Goal: Task Accomplishment & Management: Manage account settings

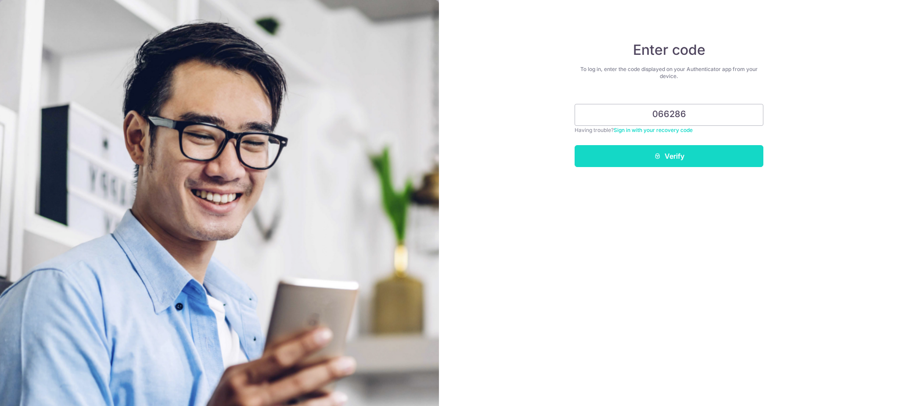
type input "066286"
click at [674, 160] on button "Verify" at bounding box center [669, 156] width 189 height 22
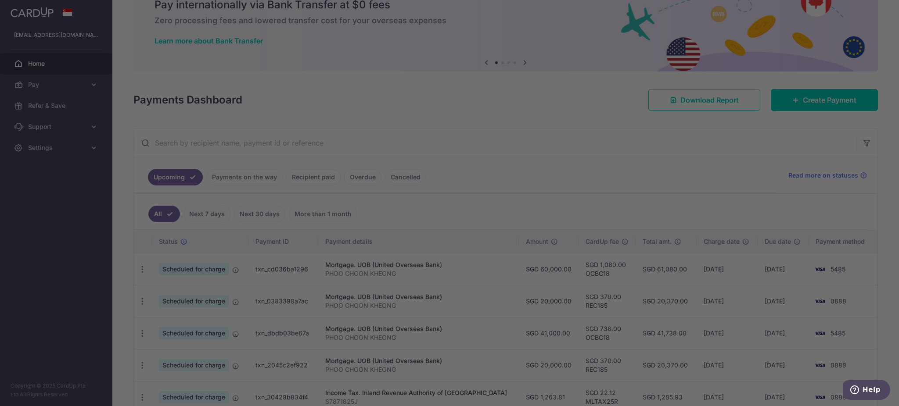
scroll to position [58, 0]
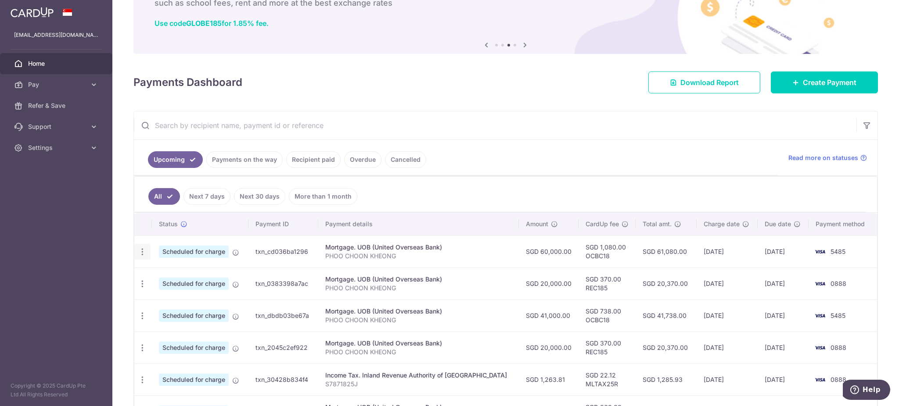
click at [144, 249] on icon "button" at bounding box center [142, 252] width 9 height 9
click at [199, 274] on span "Update payment" at bounding box center [189, 276] width 60 height 11
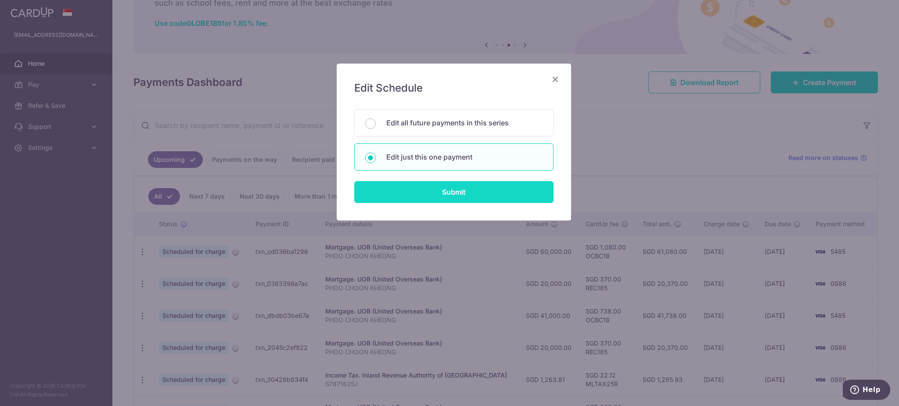
click at [488, 191] on input "Submit" at bounding box center [453, 192] width 199 height 22
radio input "true"
type input "60,000.00"
type input "30/10/2025"
type input "PHOO CHOON KHEONG"
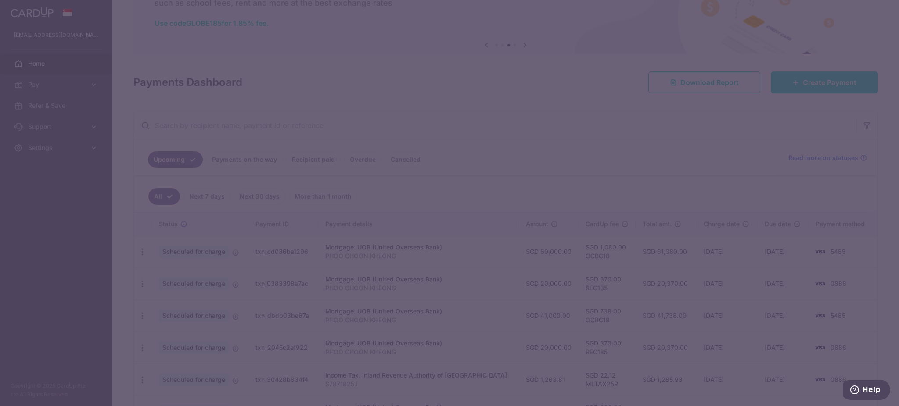
type input "OCBC18"
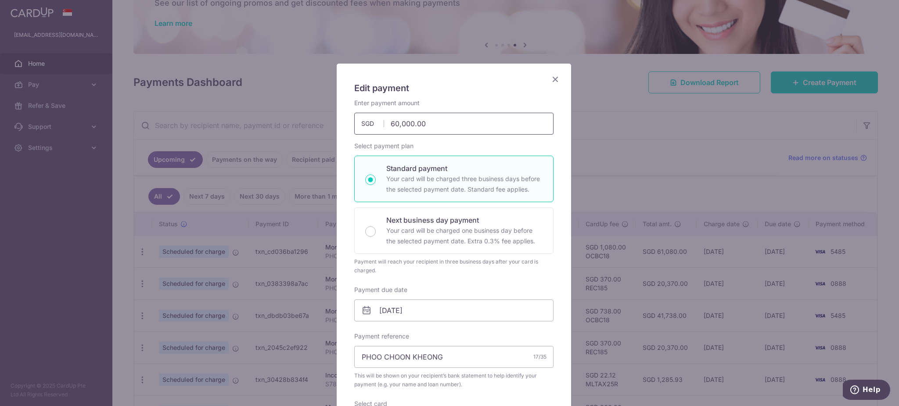
click at [395, 122] on input "60,000.00" at bounding box center [453, 124] width 199 height 22
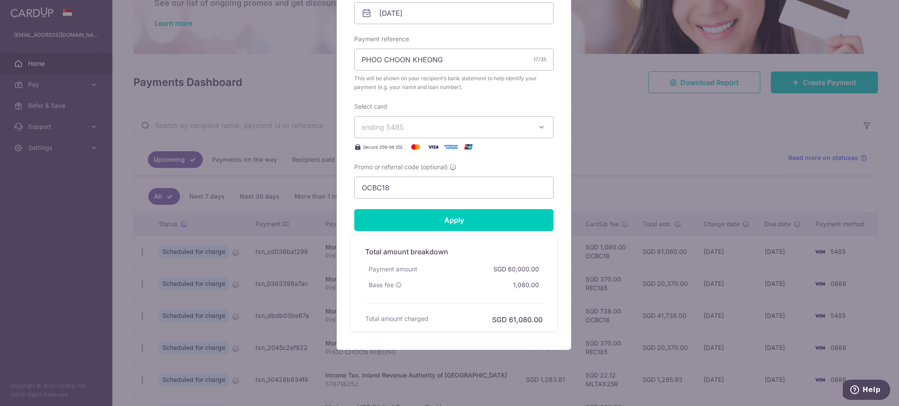
scroll to position [305, 0]
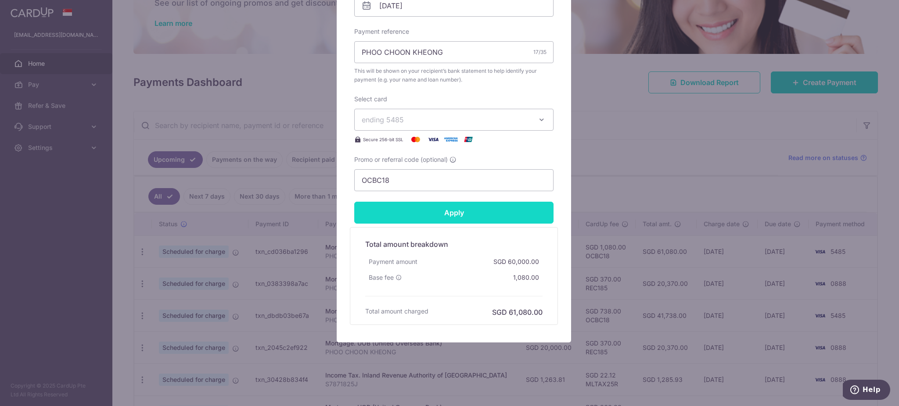
type input "62,000.00"
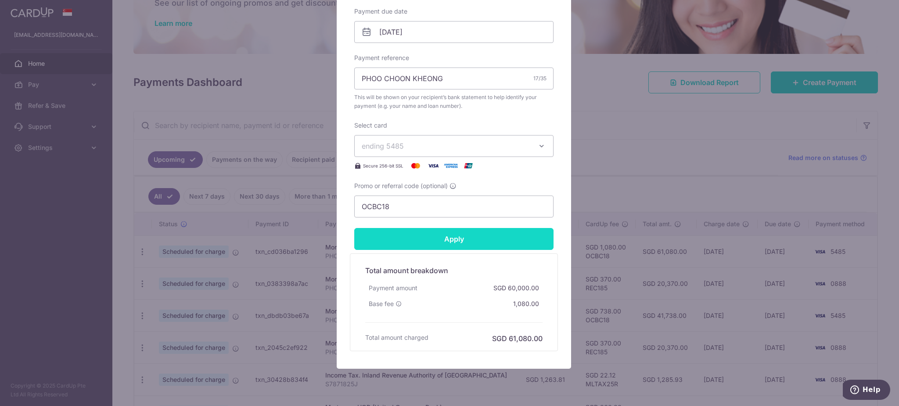
click at [498, 228] on input "Apply" at bounding box center [453, 239] width 199 height 22
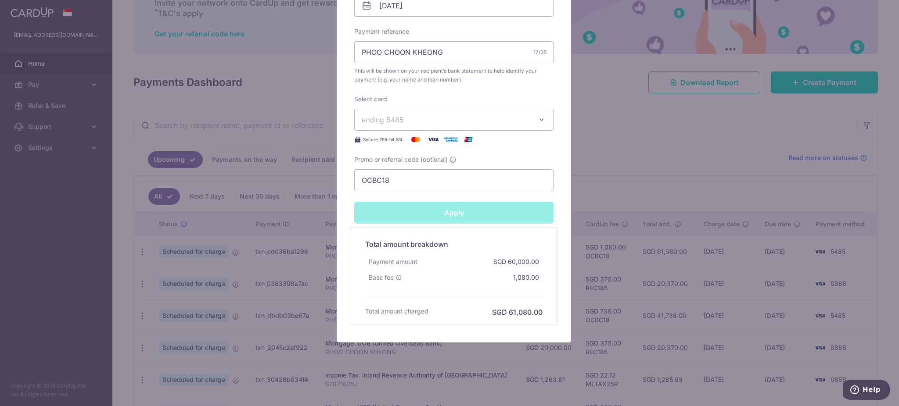
type input "Successfully Applied"
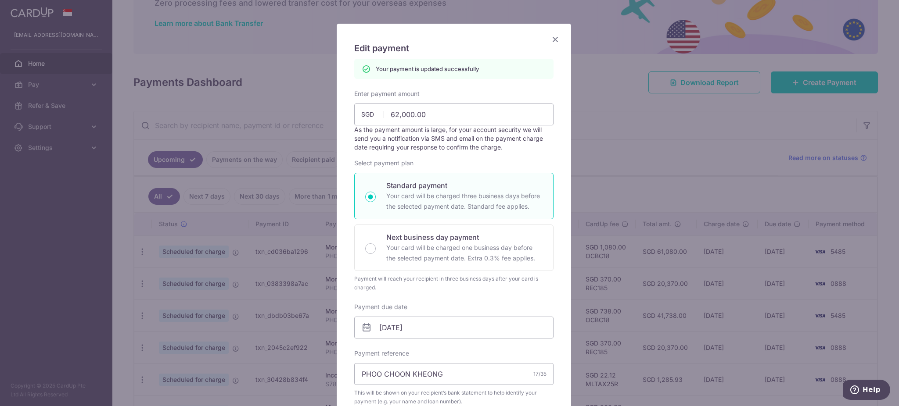
scroll to position [0, 0]
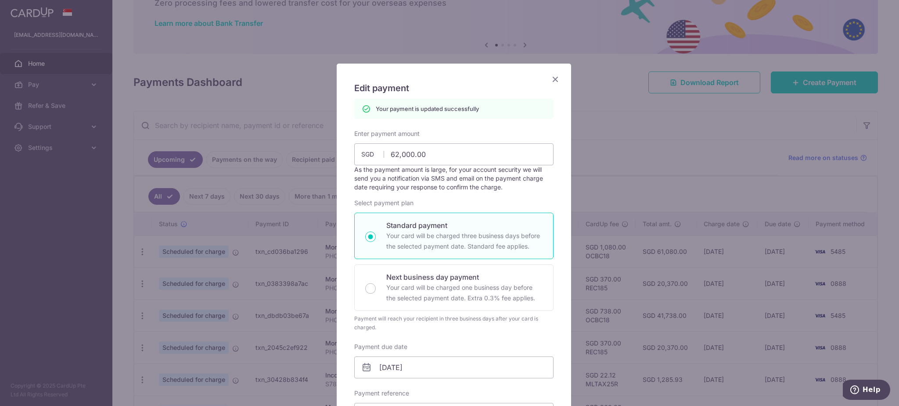
click at [550, 81] on icon "Close" at bounding box center [555, 79] width 11 height 11
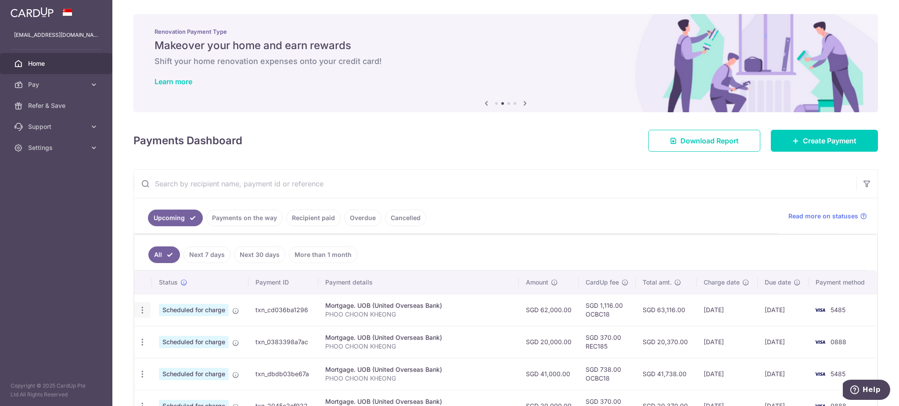
click at [141, 310] on icon "button" at bounding box center [142, 310] width 9 height 9
click at [184, 334] on span "Update payment" at bounding box center [189, 334] width 60 height 11
radio input "true"
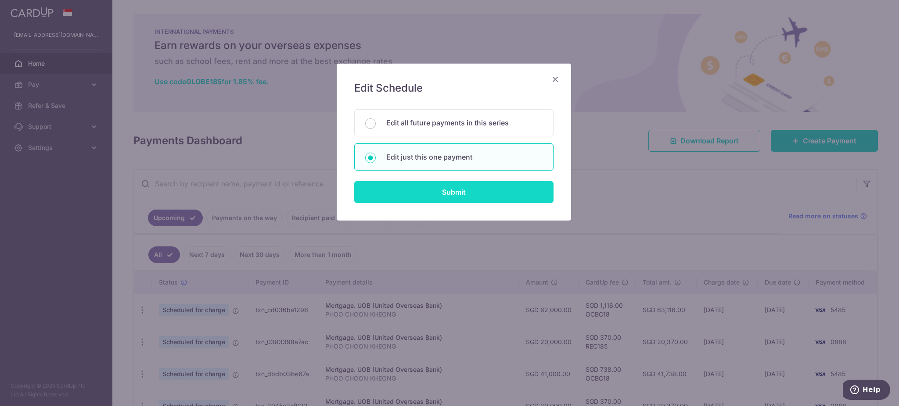
click at [502, 199] on input "Submit" at bounding box center [453, 192] width 199 height 22
radio input "true"
type input "62,000.00"
type input "30/10/2025"
type input "PHOO CHOON KHEONG"
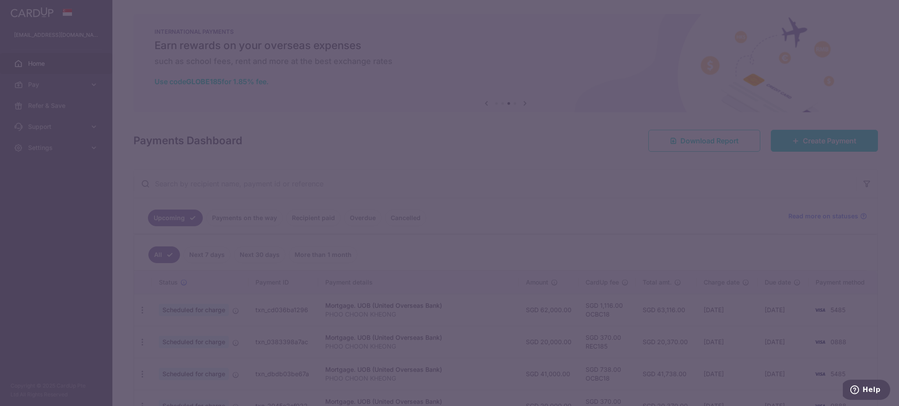
type input "OCBC18"
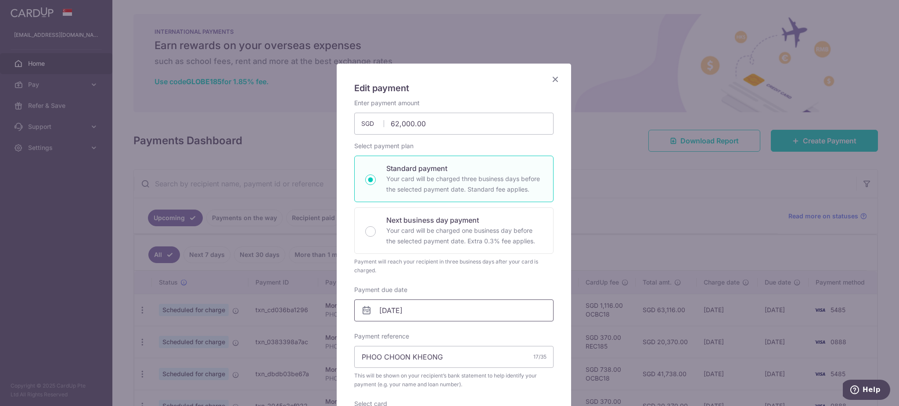
click at [453, 313] on input "30/10/2025" at bounding box center [453, 311] width 199 height 22
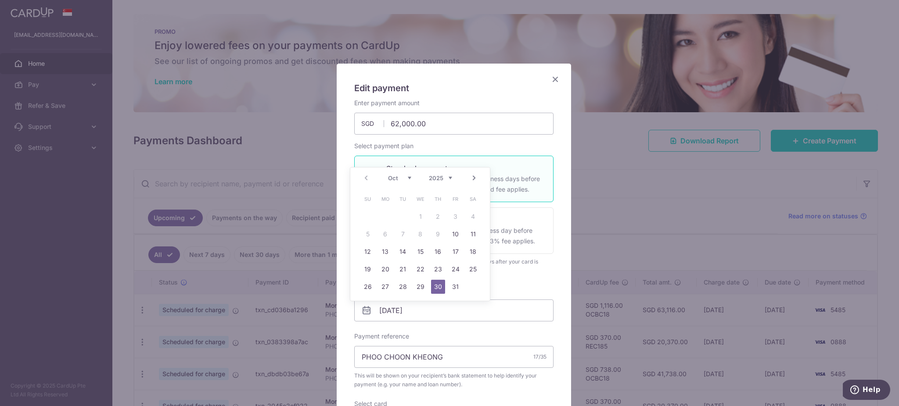
click at [475, 178] on link "Next" at bounding box center [474, 178] width 11 height 11
click at [408, 233] on link "4" at bounding box center [403, 234] width 14 height 14
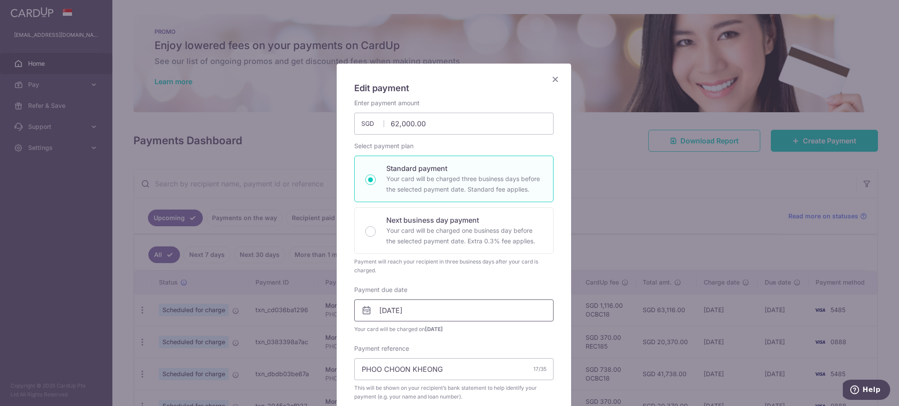
click at [448, 312] on input "04/11/2025" at bounding box center [453, 311] width 199 height 22
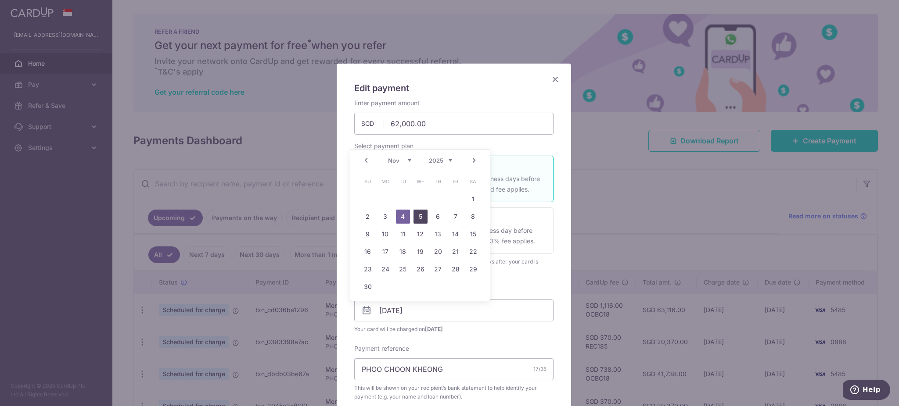
click at [421, 215] on link "5" at bounding box center [421, 217] width 14 height 14
type input "05/11/2025"
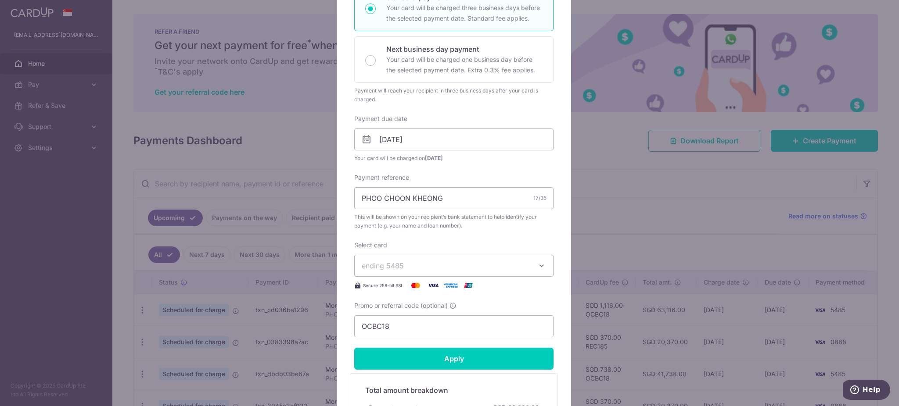
scroll to position [292, 0]
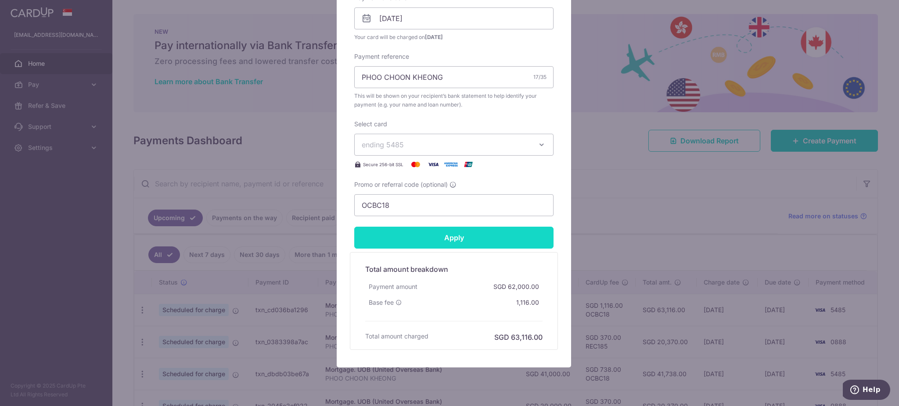
click at [492, 242] on input "Apply" at bounding box center [453, 238] width 199 height 22
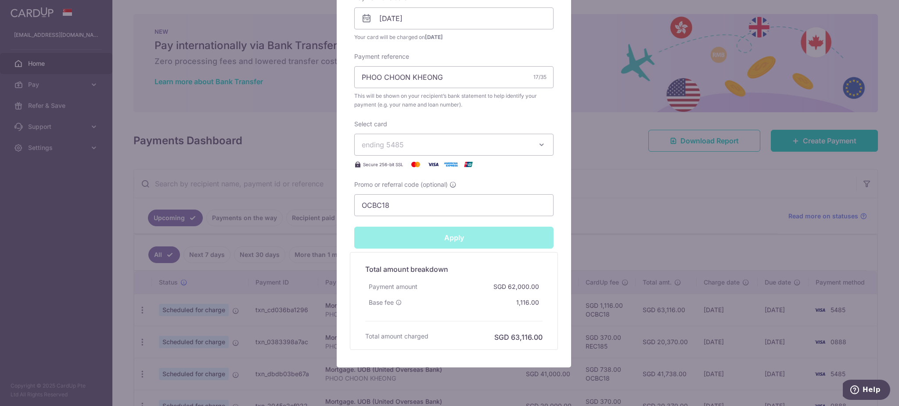
type input "Successfully Applied"
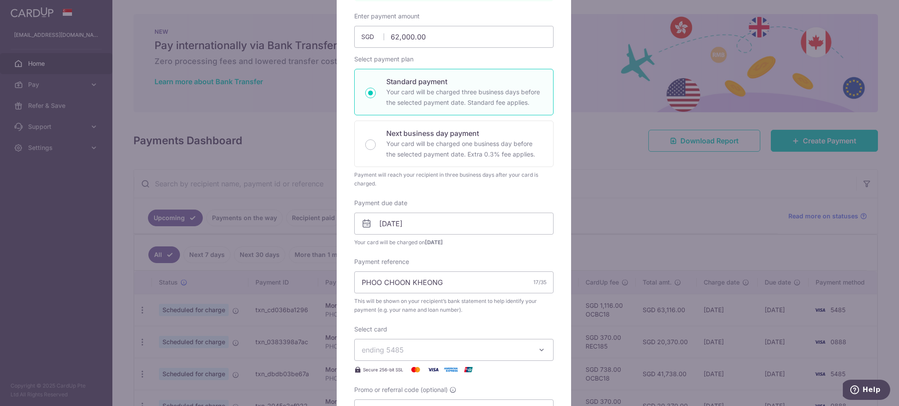
scroll to position [0, 0]
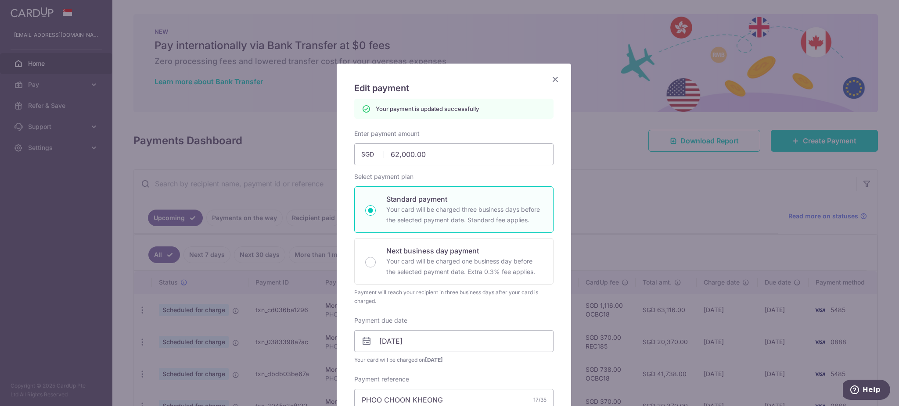
click at [550, 76] on icon "Close" at bounding box center [555, 79] width 11 height 11
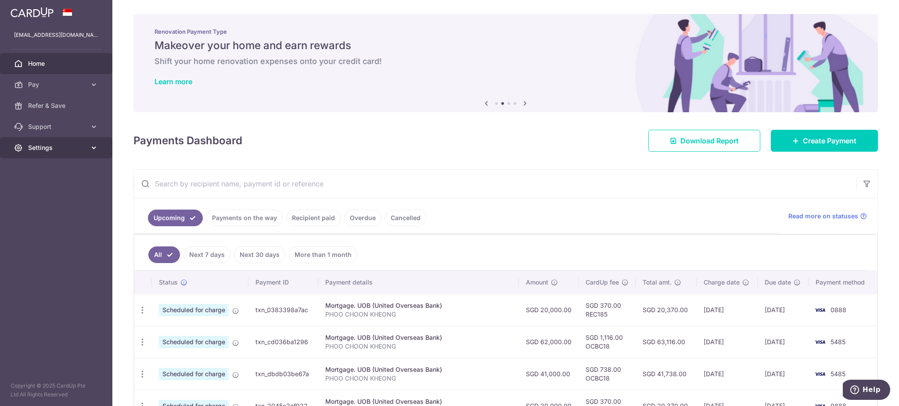
click at [94, 149] on icon at bounding box center [94, 148] width 9 height 9
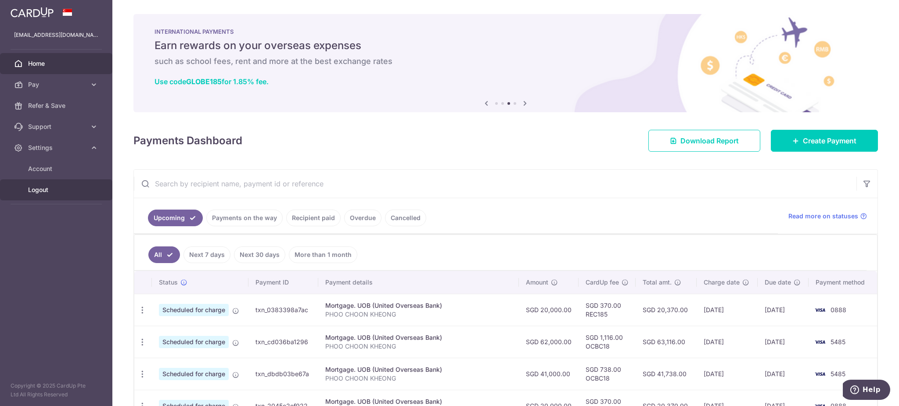
click at [42, 188] on span "Logout" at bounding box center [57, 190] width 58 height 9
